Goal: Transaction & Acquisition: Purchase product/service

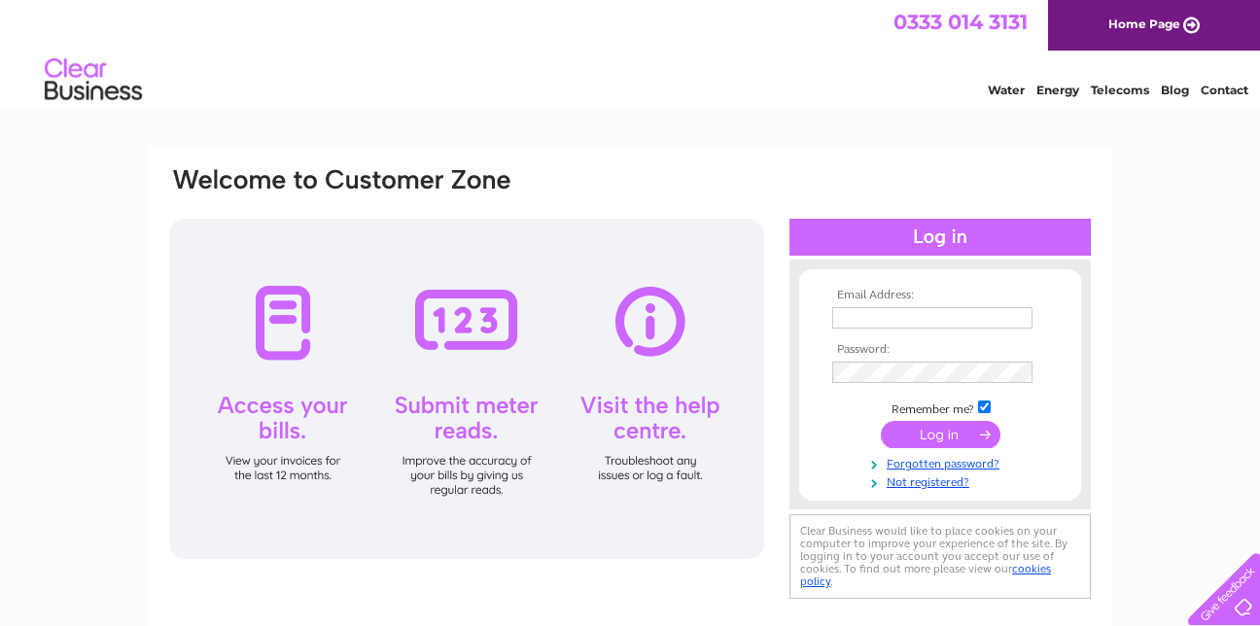
type input "[EMAIL_ADDRESS][DOMAIN_NAME]"
click at [946, 432] on input "submit" at bounding box center [941, 434] width 120 height 27
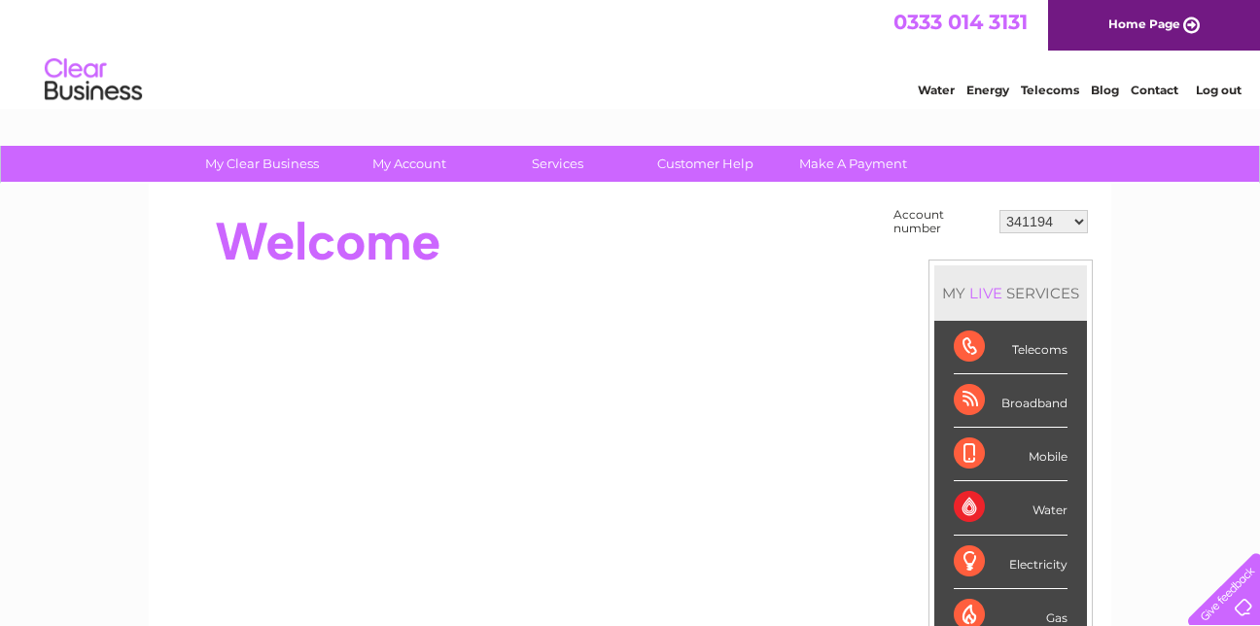
click at [1081, 222] on select "341194 30305631" at bounding box center [1044, 221] width 88 height 23
select select "30305631"
click at [1000, 210] on select "341194 30305631" at bounding box center [1044, 221] width 88 height 23
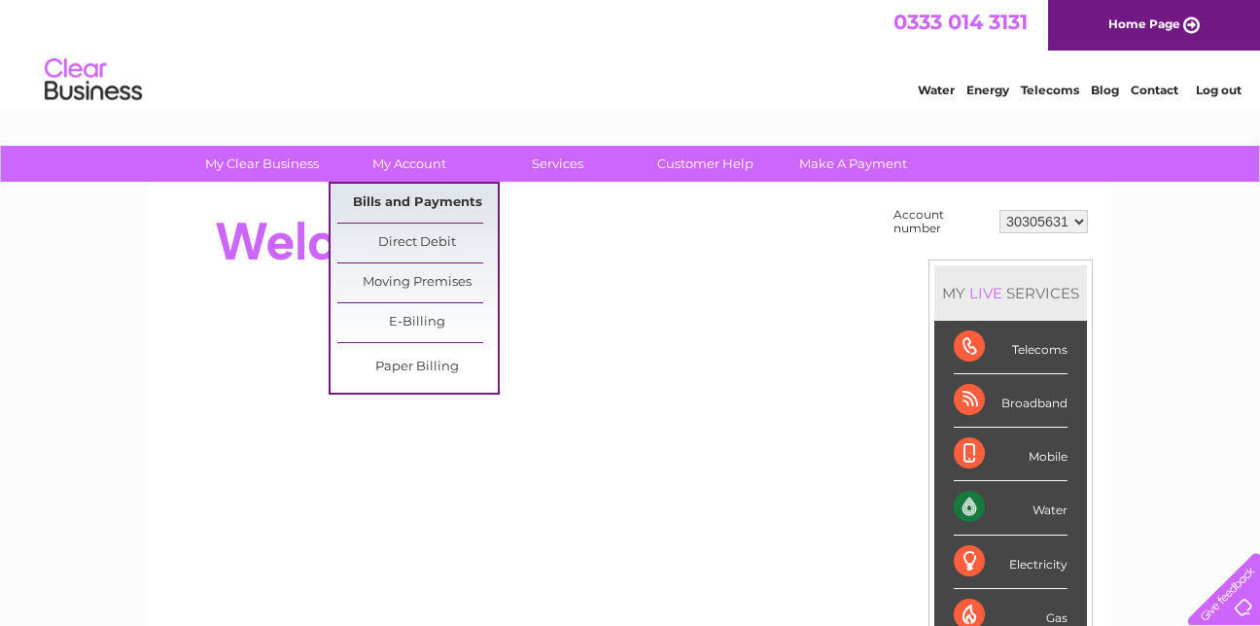
click at [425, 205] on link "Bills and Payments" at bounding box center [417, 203] width 160 height 39
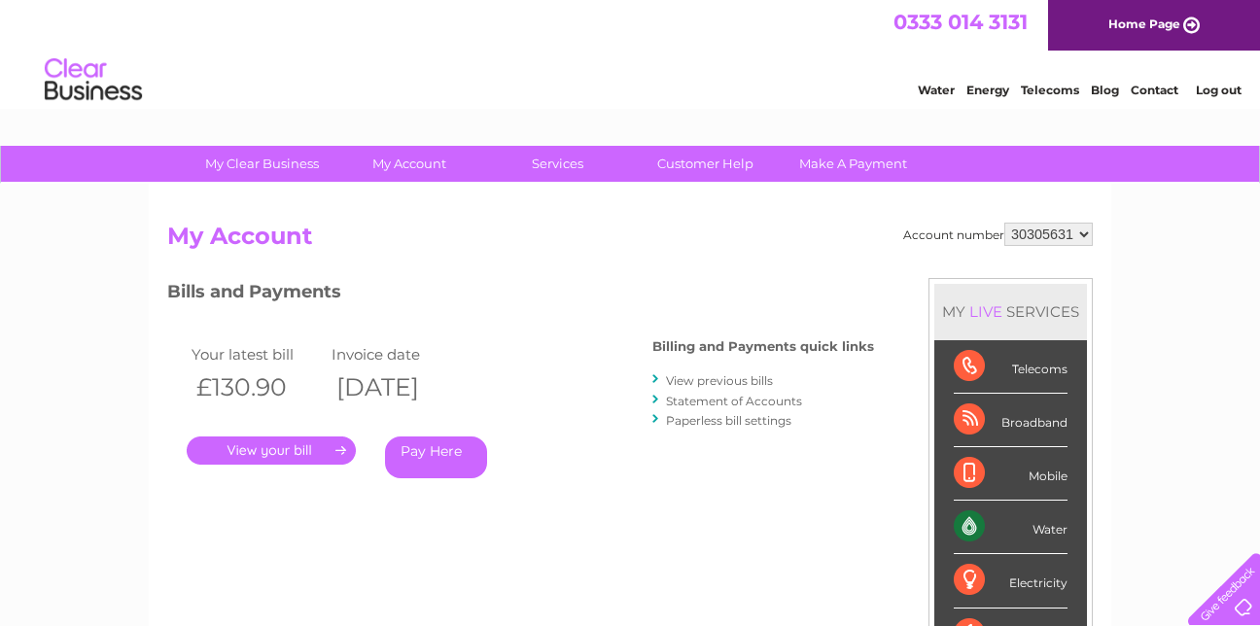
click at [426, 457] on link "Pay Here" at bounding box center [436, 458] width 102 height 42
click at [444, 456] on link "Pay Here" at bounding box center [436, 458] width 102 height 42
click at [262, 449] on link "." at bounding box center [271, 451] width 169 height 28
click at [831, 158] on link "Make A Payment" at bounding box center [853, 164] width 160 height 36
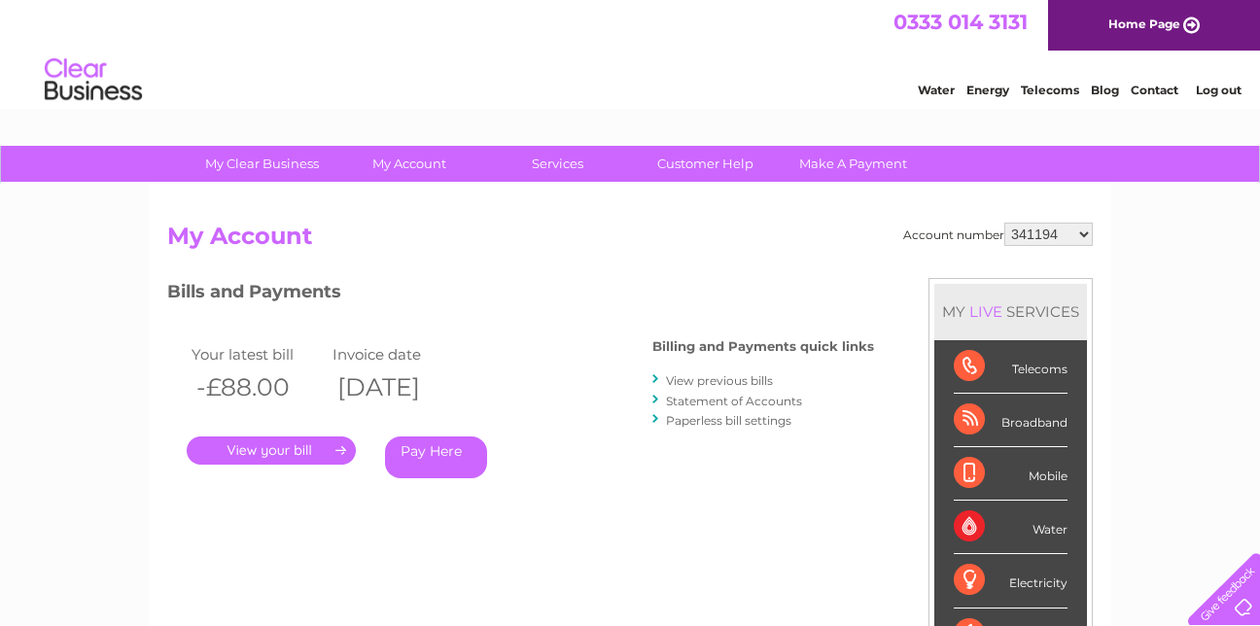
click at [1062, 237] on select "341194 30305631" at bounding box center [1048, 234] width 88 height 23
select select "30305631"
click at [1004, 223] on select "341194 30305631" at bounding box center [1048, 234] width 88 height 23
click at [867, 165] on link "Make A Payment" at bounding box center [853, 164] width 160 height 36
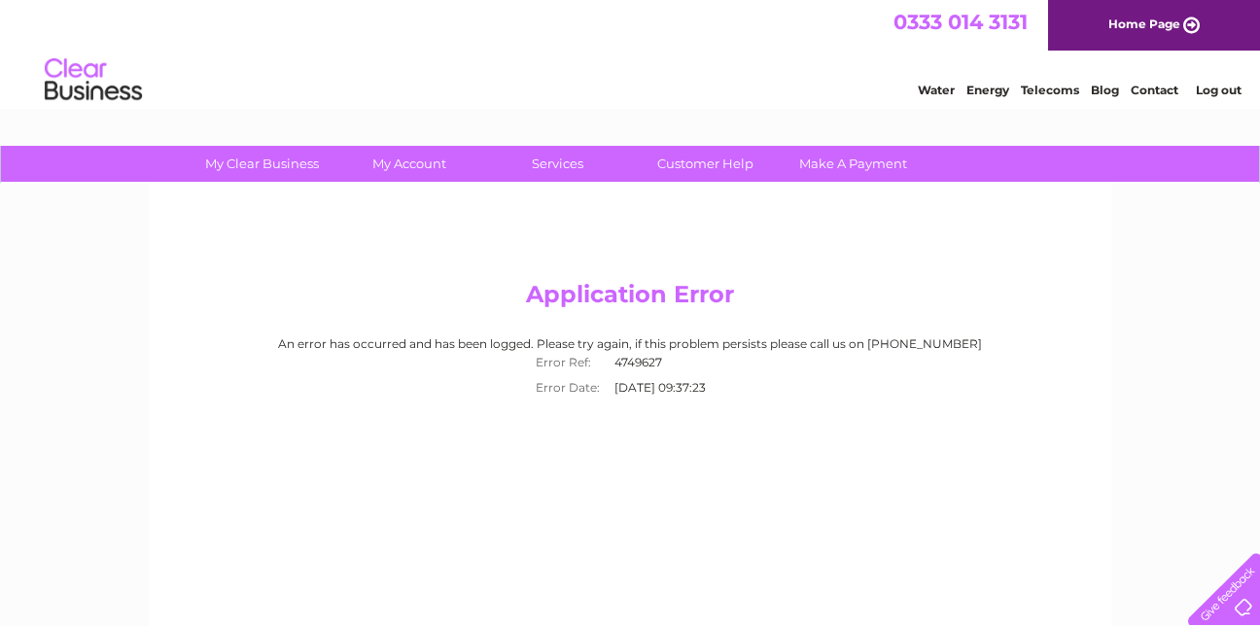
click at [867, 165] on link "Make A Payment" at bounding box center [853, 164] width 160 height 36
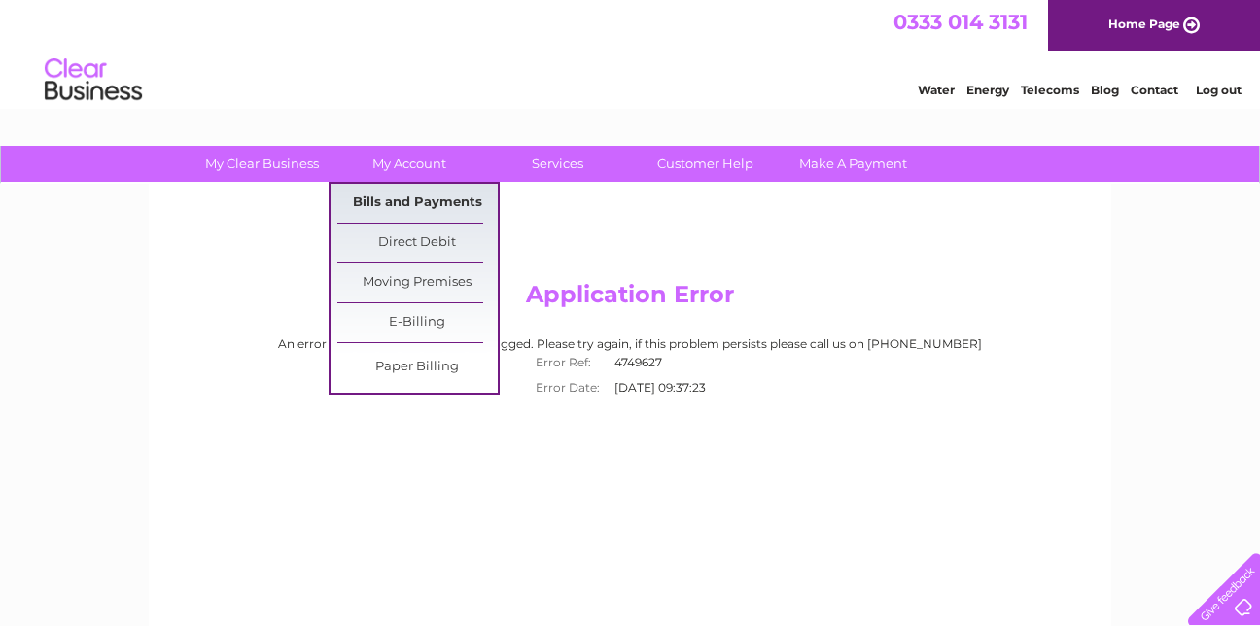
click at [428, 189] on link "Bills and Payments" at bounding box center [417, 203] width 160 height 39
click at [436, 203] on link "Bills and Payments" at bounding box center [417, 203] width 160 height 39
